Goal: Task Accomplishment & Management: Manage account settings

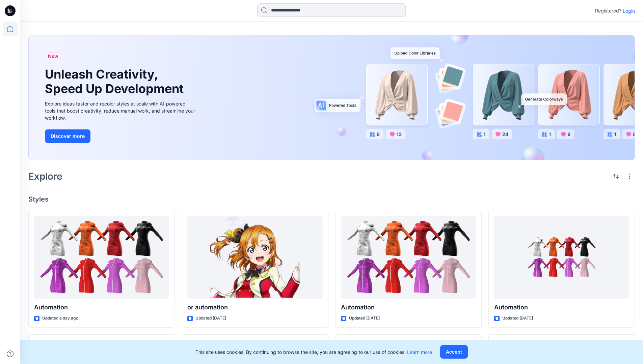
click at [631, 12] on p "Login" at bounding box center [628, 10] width 12 height 7
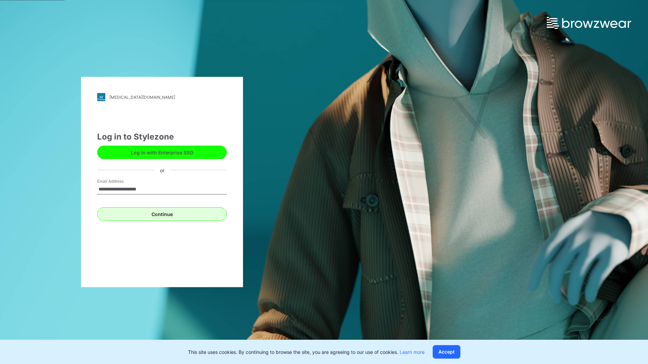
type input "**********"
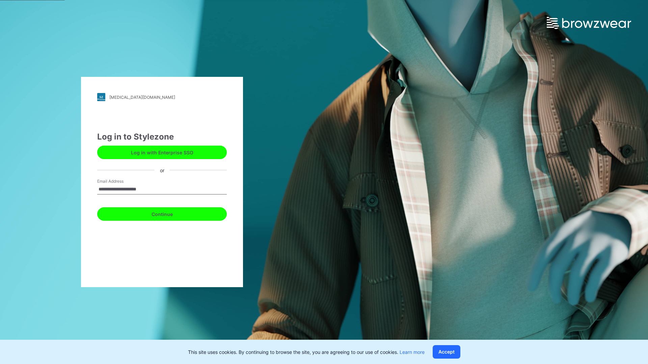
click at [173, 211] on button "Continue" at bounding box center [162, 213] width 130 height 13
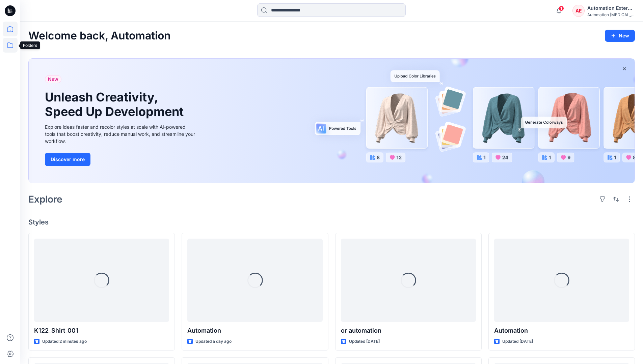
click at [10, 48] on icon at bounding box center [10, 45] width 15 height 15
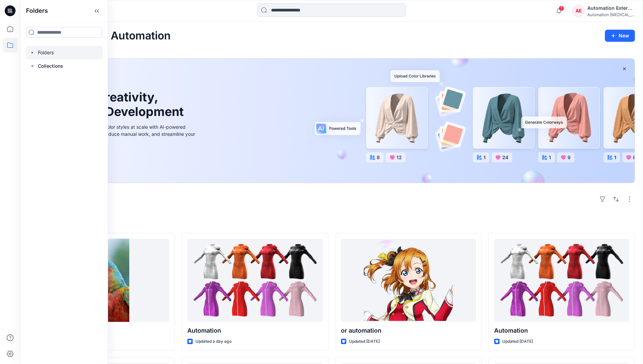
click at [51, 49] on div at bounding box center [64, 52] width 77 height 13
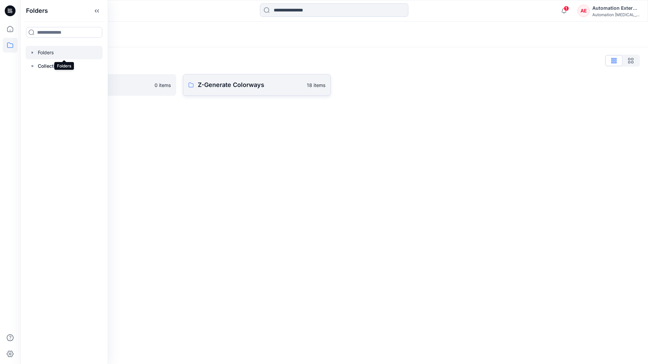
click at [238, 86] on p "Z-Generate Colorways" at bounding box center [250, 84] width 105 height 9
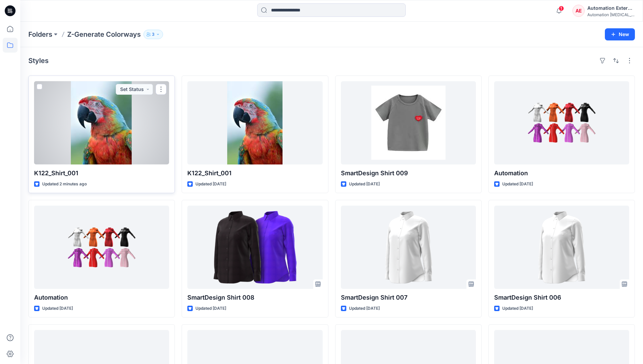
click at [42, 88] on span at bounding box center [39, 86] width 5 height 5
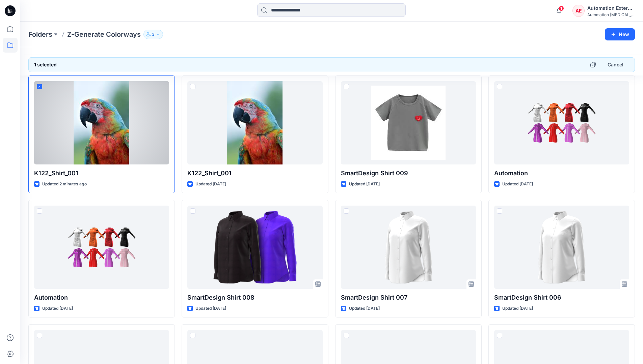
click at [612, 8] on div "Automation External" at bounding box center [610, 8] width 47 height 8
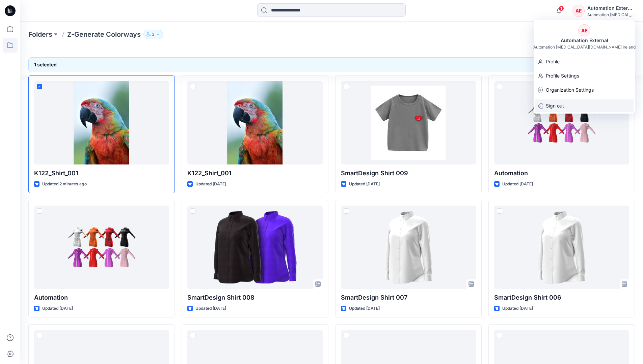
click at [571, 104] on div "Sign out" at bounding box center [584, 106] width 99 height 13
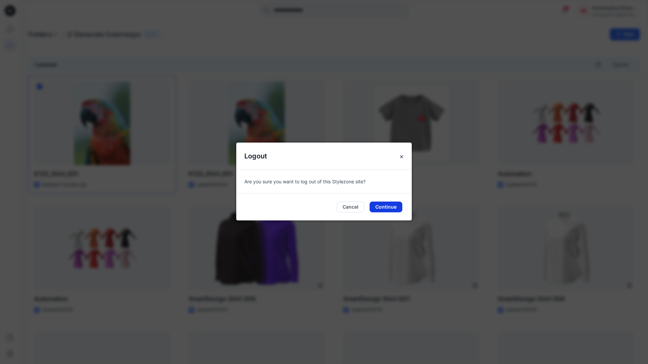
click at [397, 207] on button "Continue" at bounding box center [385, 207] width 33 height 11
